Goal: Information Seeking & Learning: Learn about a topic

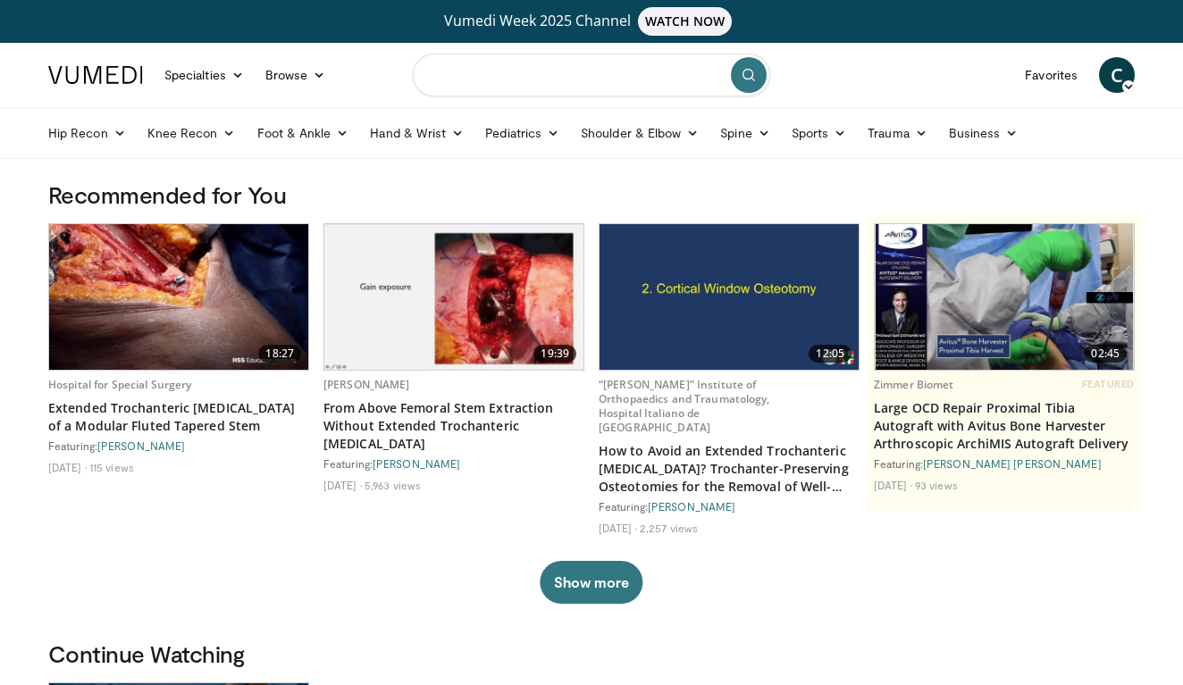
click at [586, 84] on input "Search topics, interventions" at bounding box center [591, 75] width 357 height 43
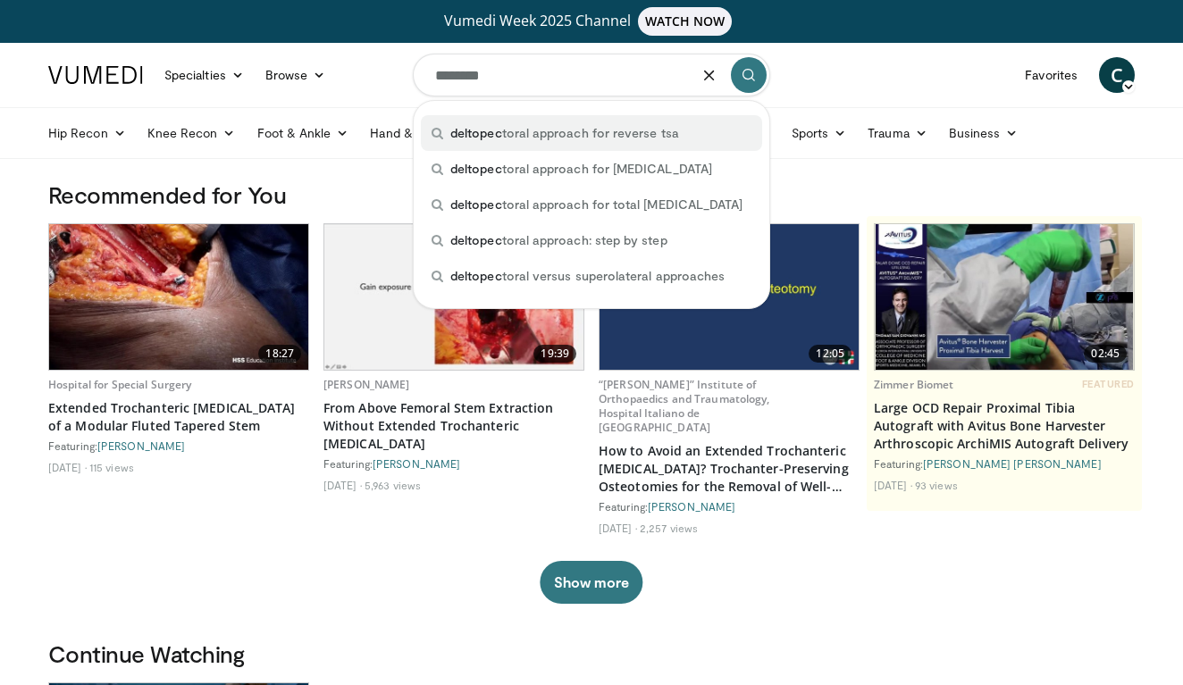
click at [597, 145] on div "deltopec toral approach for reverse tsa" at bounding box center [591, 133] width 341 height 36
type input "**********"
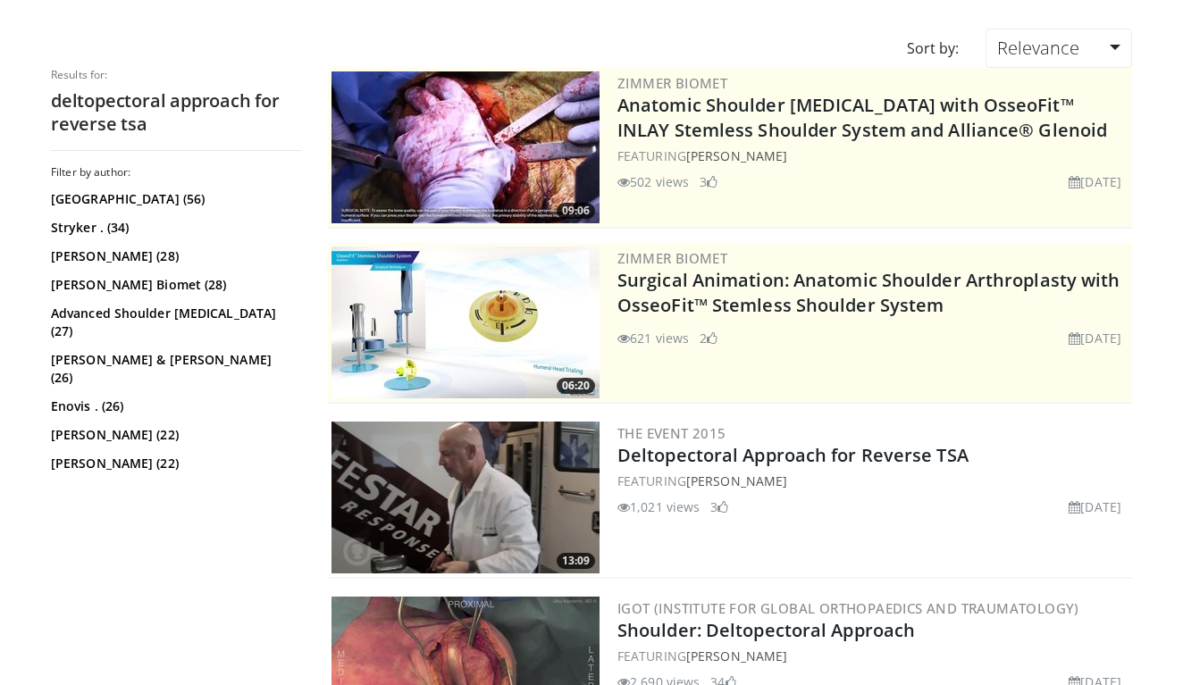
scroll to position [185, 0]
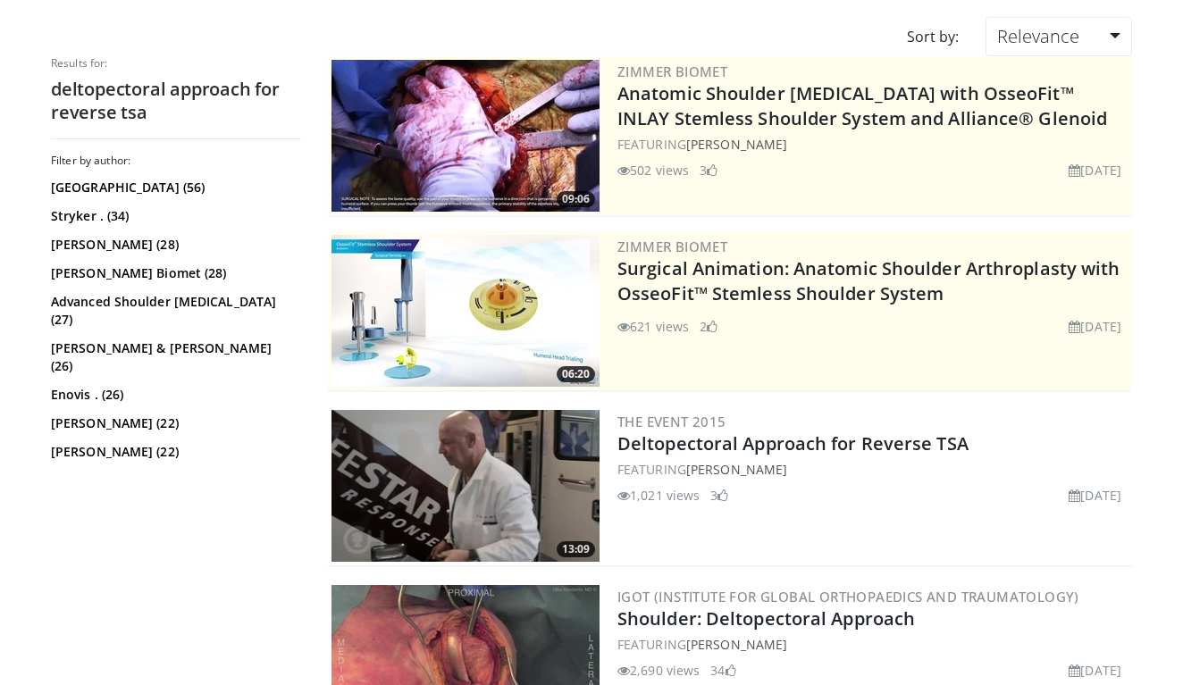
click at [457, 473] on img at bounding box center [465, 486] width 268 height 152
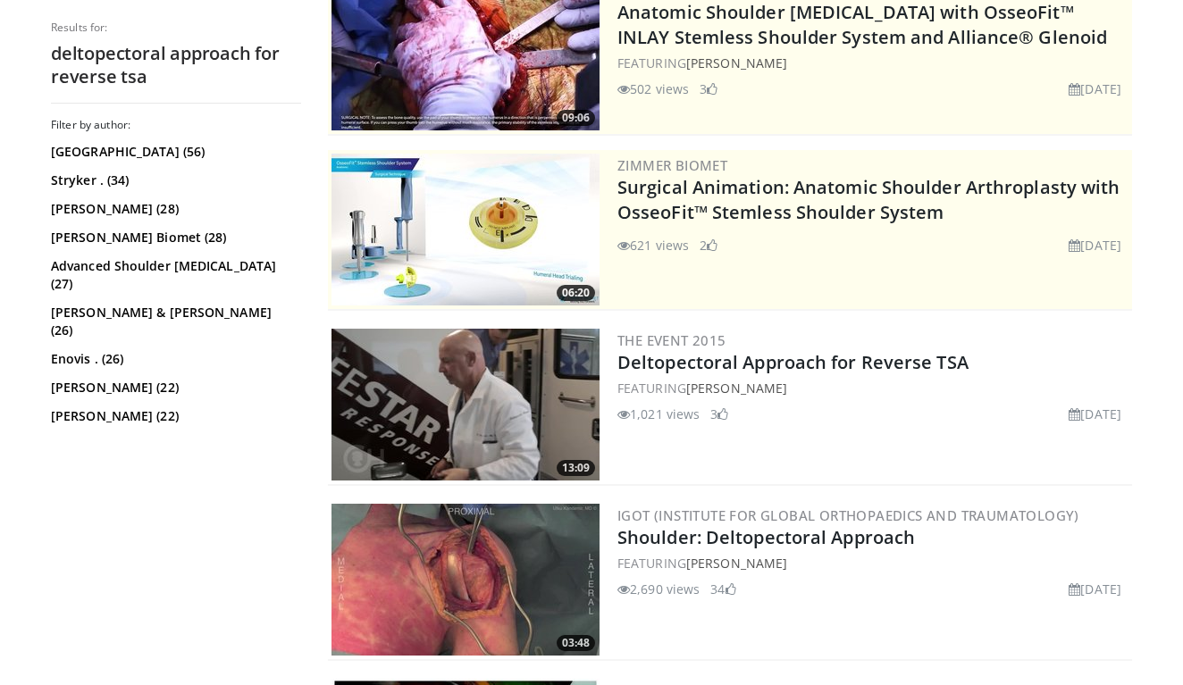
scroll to position [568, 0]
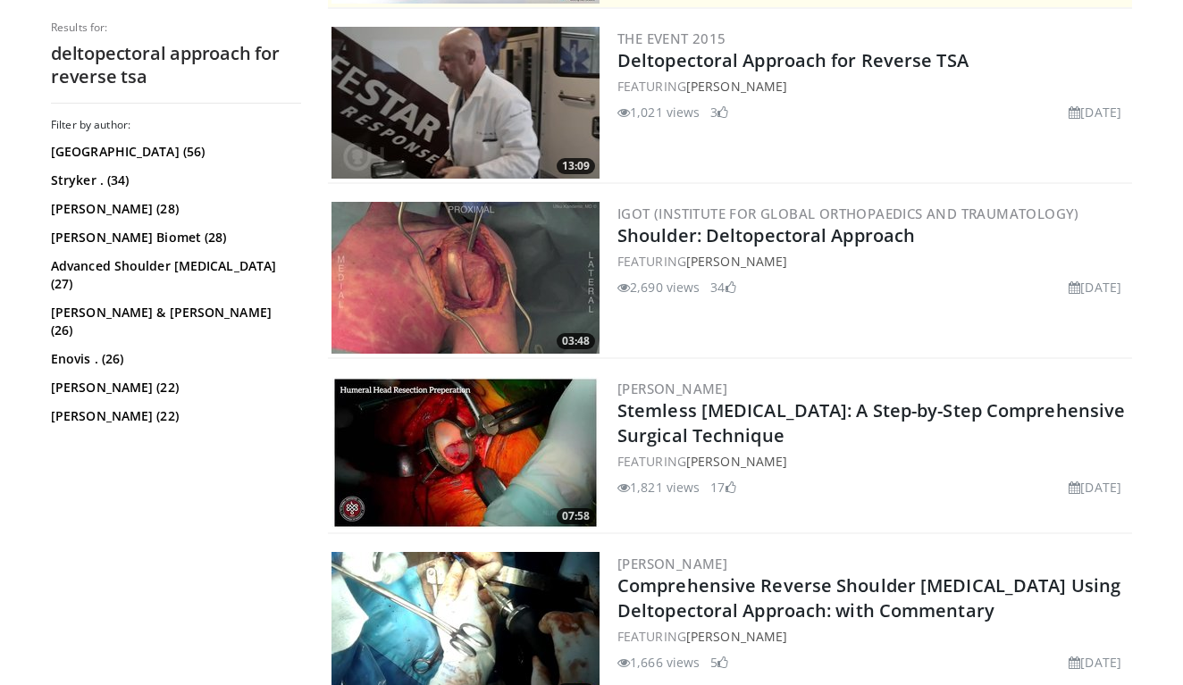
click at [497, 297] on img at bounding box center [465, 278] width 268 height 152
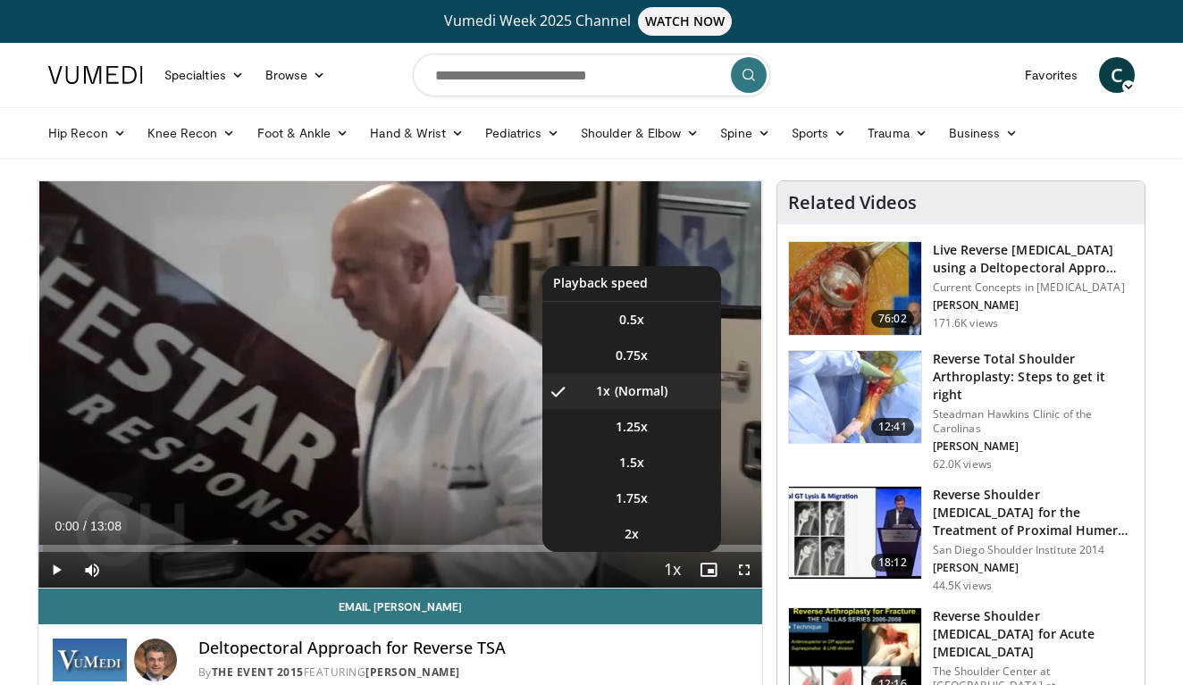
click at [667, 566] on span "Video Player" at bounding box center [672, 571] width 25 height 36
click at [631, 501] on span "1.75x" at bounding box center [632, 499] width 32 height 18
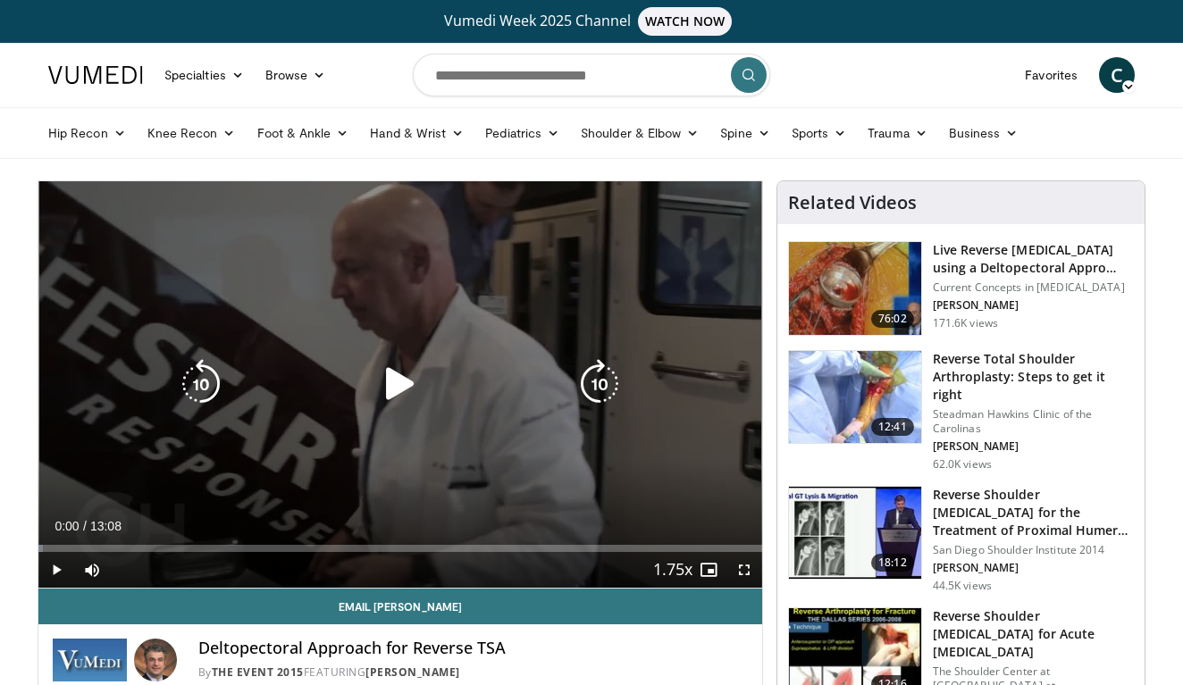
click at [398, 373] on icon "Video Player" at bounding box center [400, 384] width 50 height 50
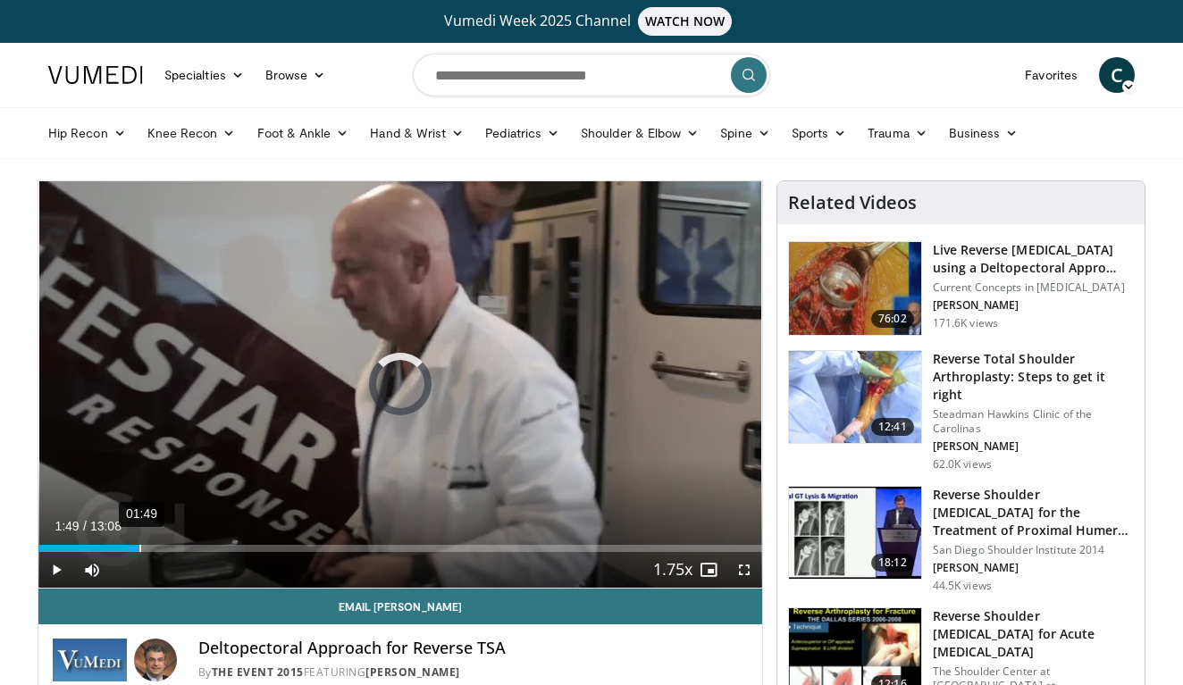
click at [139, 545] on div "01:49" at bounding box center [140, 548] width 2 height 7
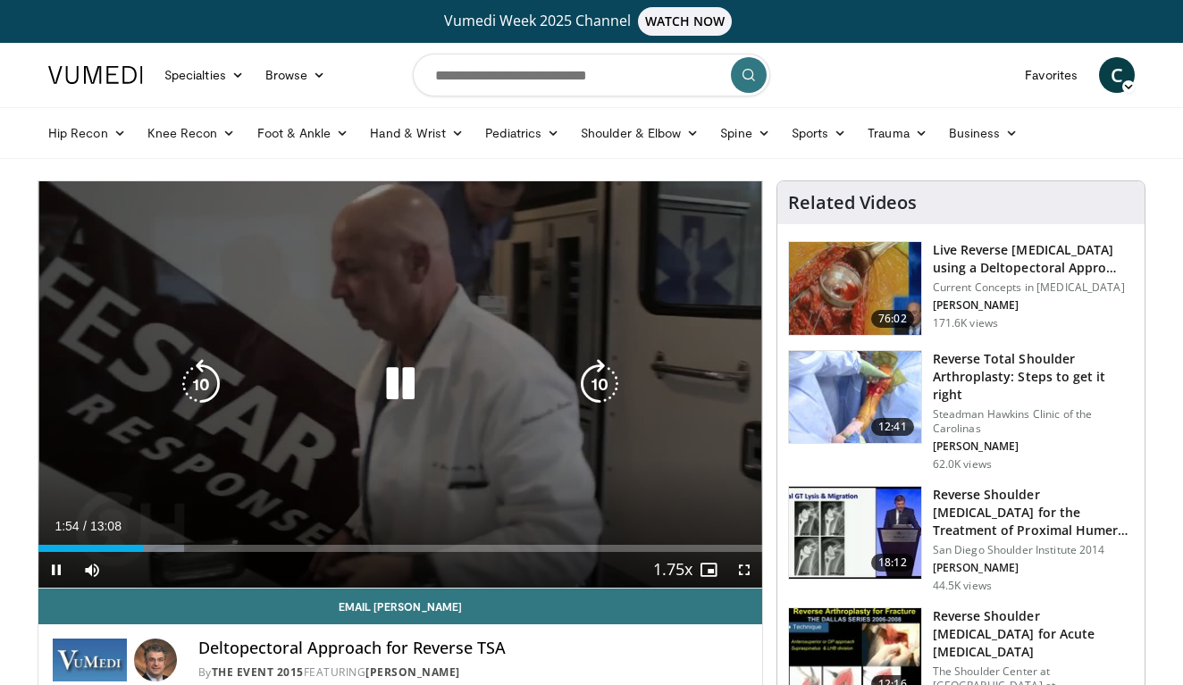
click at [92, 313] on div "10 seconds Tap to unmute" at bounding box center [400, 384] width 724 height 406
click at [385, 381] on icon "Video Player" at bounding box center [400, 384] width 50 height 50
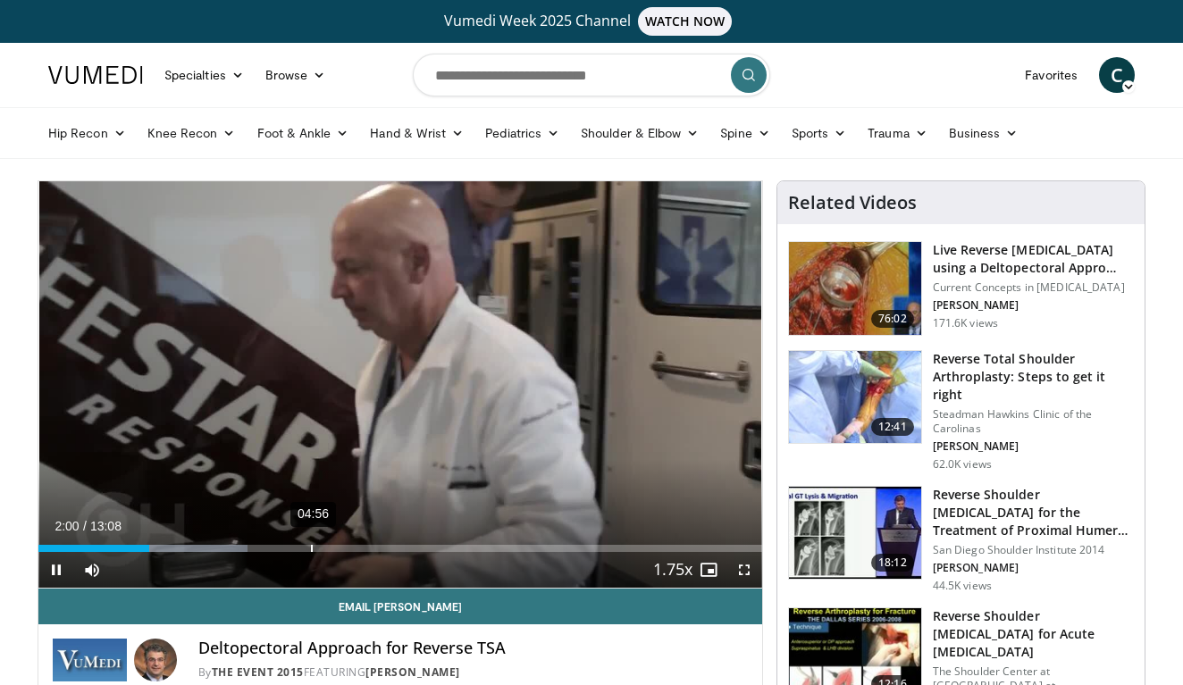
click at [312, 545] on div "04:56" at bounding box center [312, 548] width 2 height 7
click at [256, 545] on div "05:00" at bounding box center [176, 548] width 276 height 7
click at [216, 547] on div "03:13" at bounding box center [217, 548] width 2 height 7
click at [170, 549] on div "02:23" at bounding box center [171, 548] width 2 height 7
click at [146, 550] on div "01:56" at bounding box center [147, 548] width 2 height 7
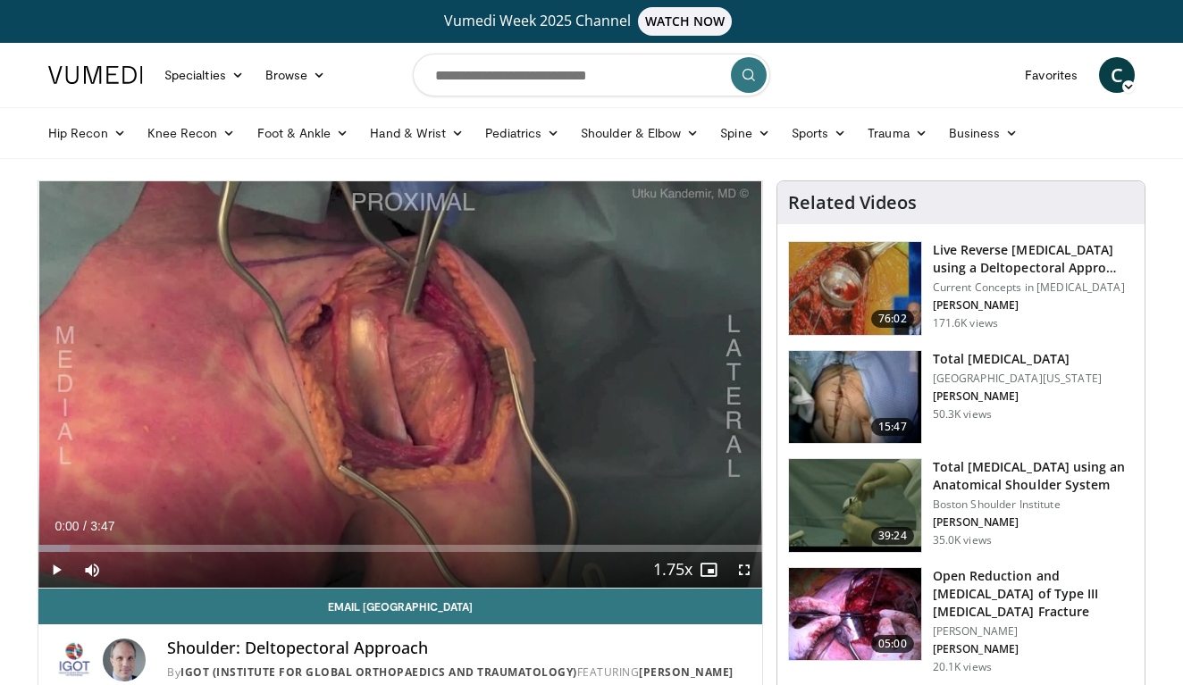
click at [57, 568] on span "Video Player" at bounding box center [56, 570] width 36 height 36
